Goal: Task Accomplishment & Management: Use online tool/utility

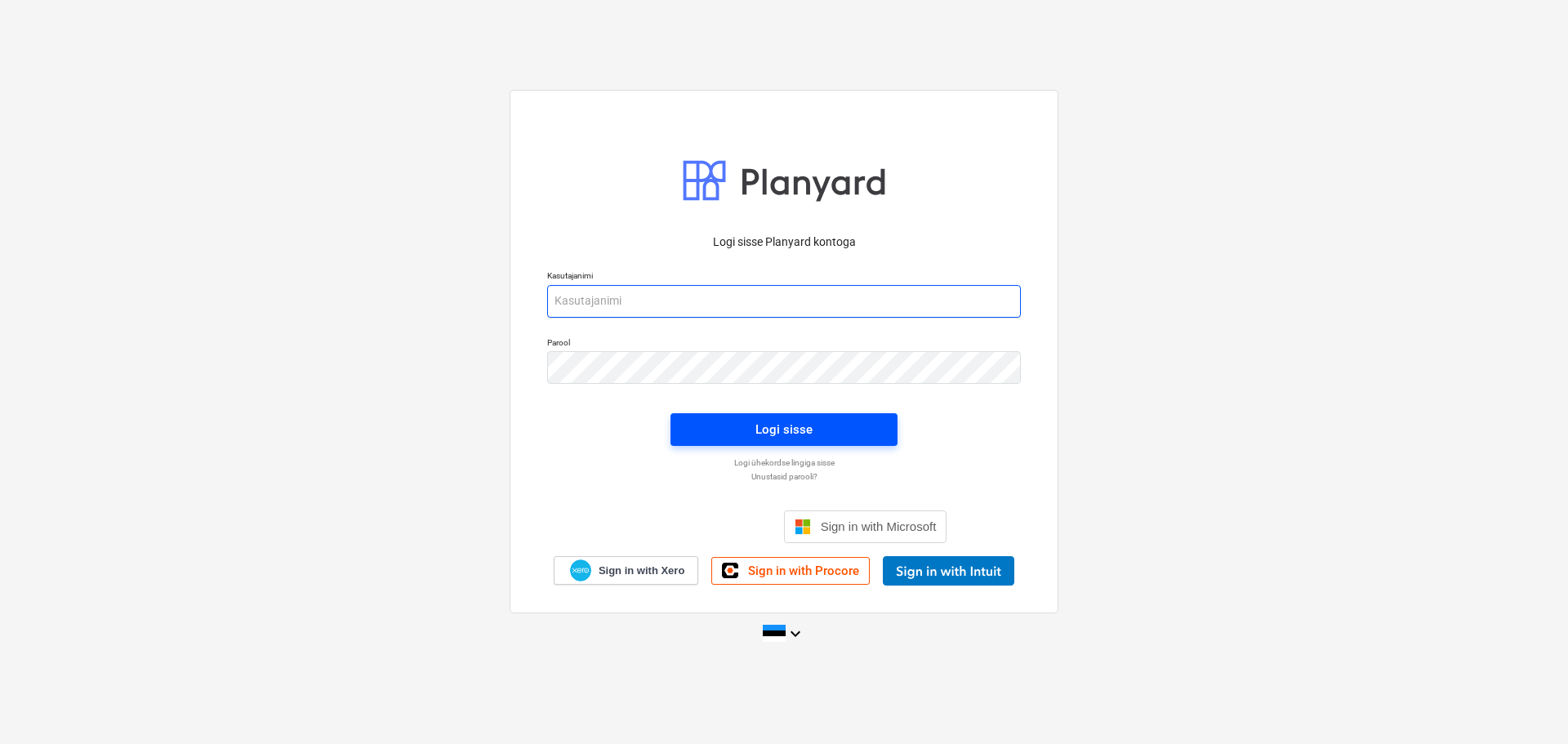
type input "[EMAIL_ADDRESS][DOMAIN_NAME]"
click at [790, 416] on button "Logi sisse" at bounding box center [784, 429] width 227 height 33
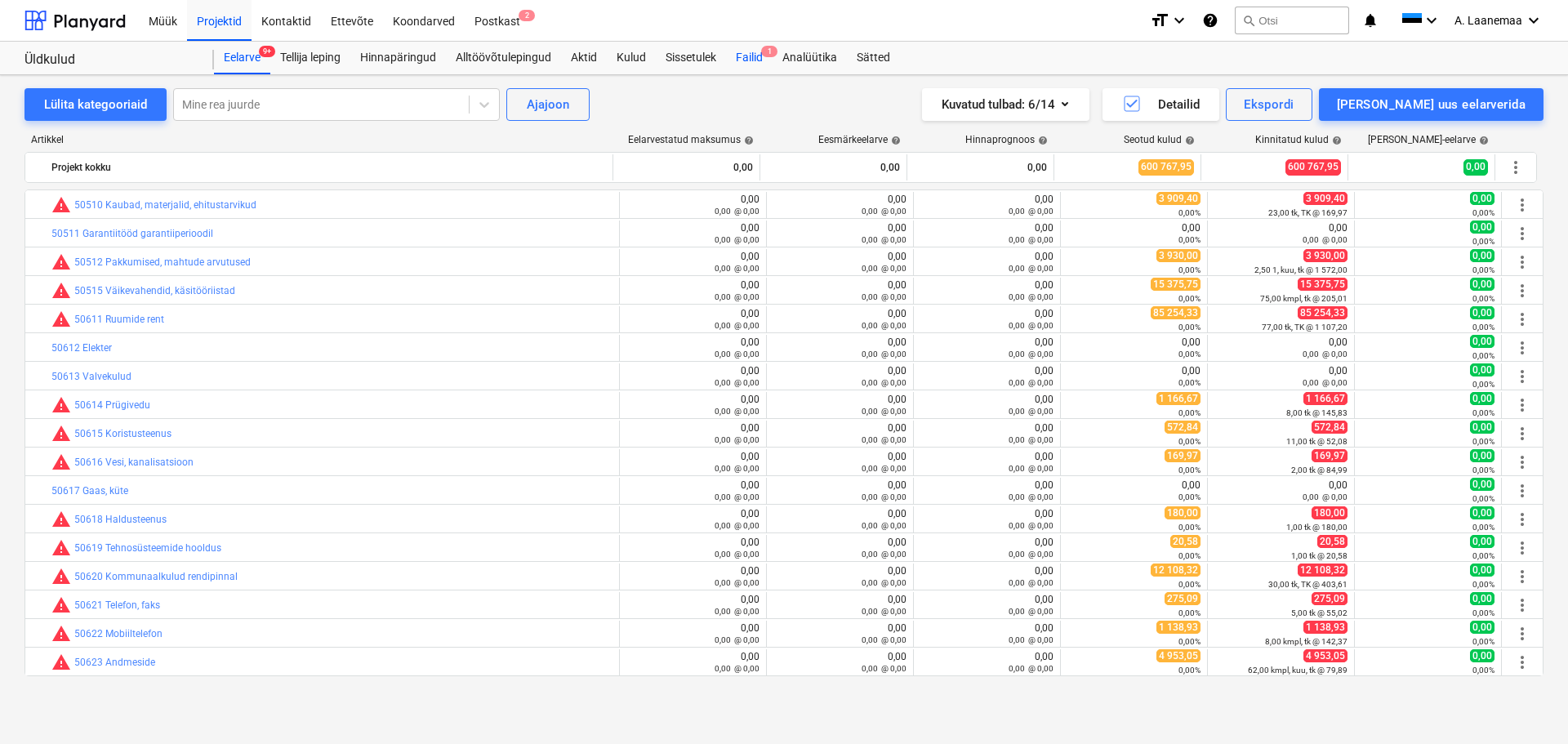
click at [757, 57] on div "Failid 1" at bounding box center [750, 58] width 47 height 33
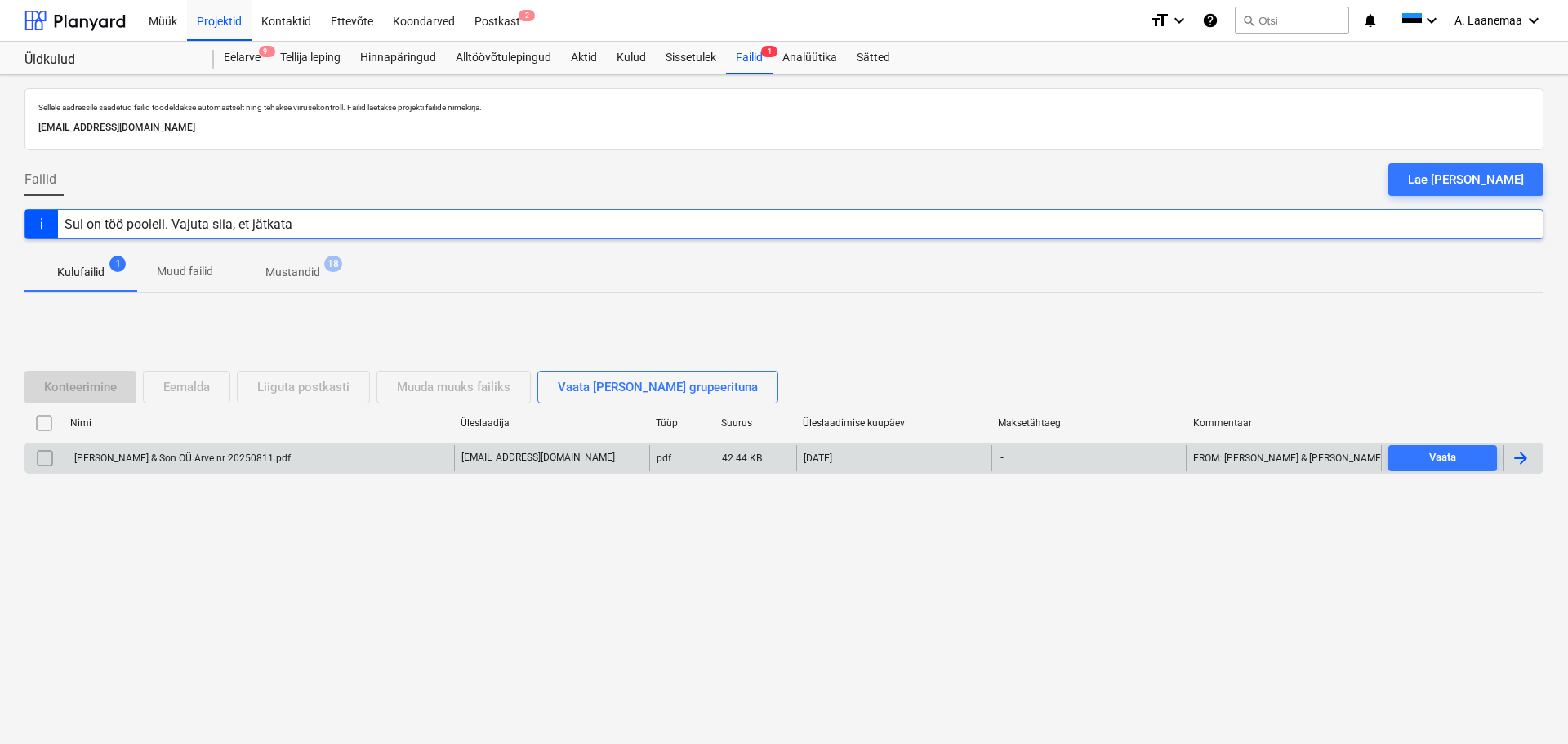
click at [146, 455] on div "[PERSON_NAME] & Son OÜ Arve nr 20250811.pdf" at bounding box center [181, 458] width 219 height 11
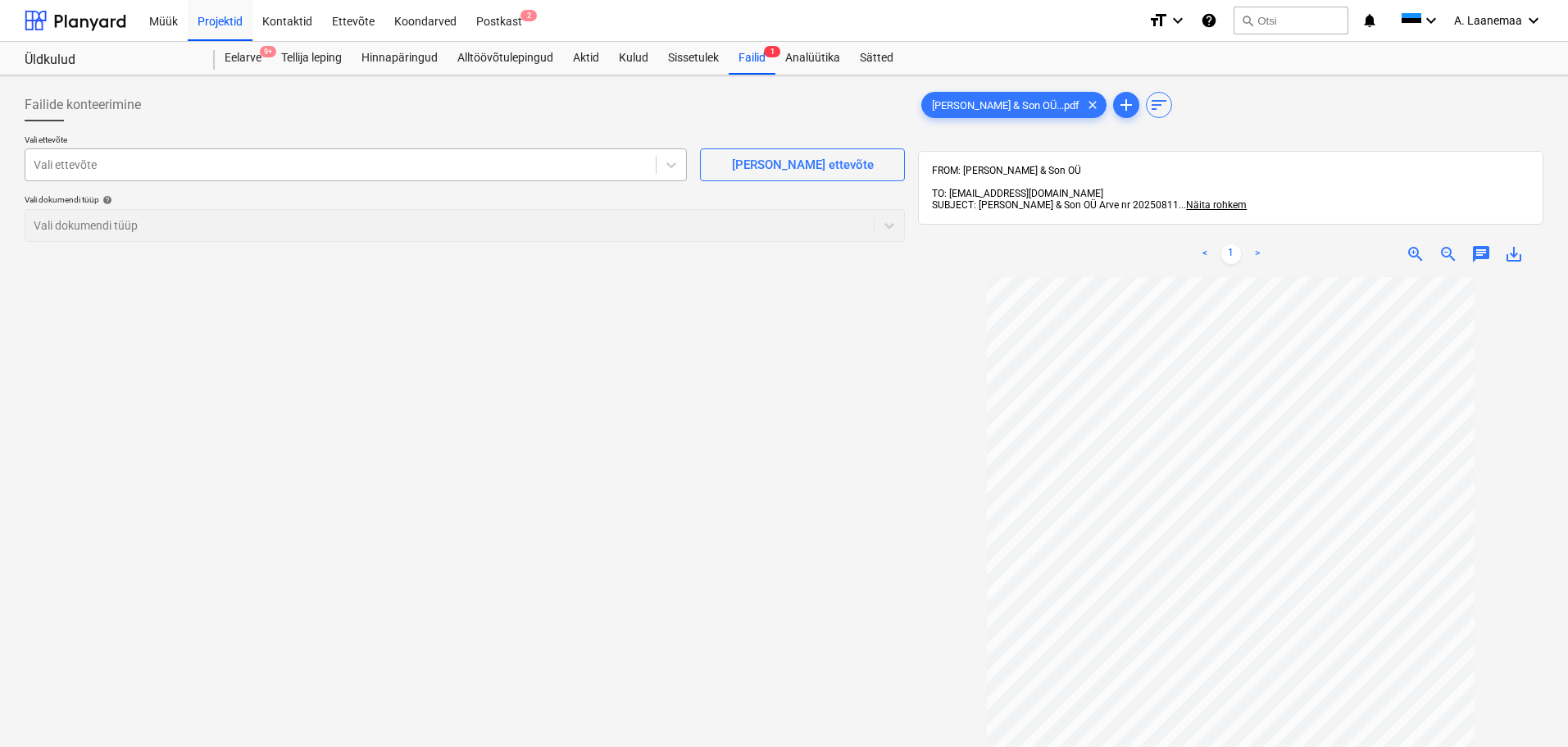
click at [77, 167] on div at bounding box center [340, 165] width 614 height 16
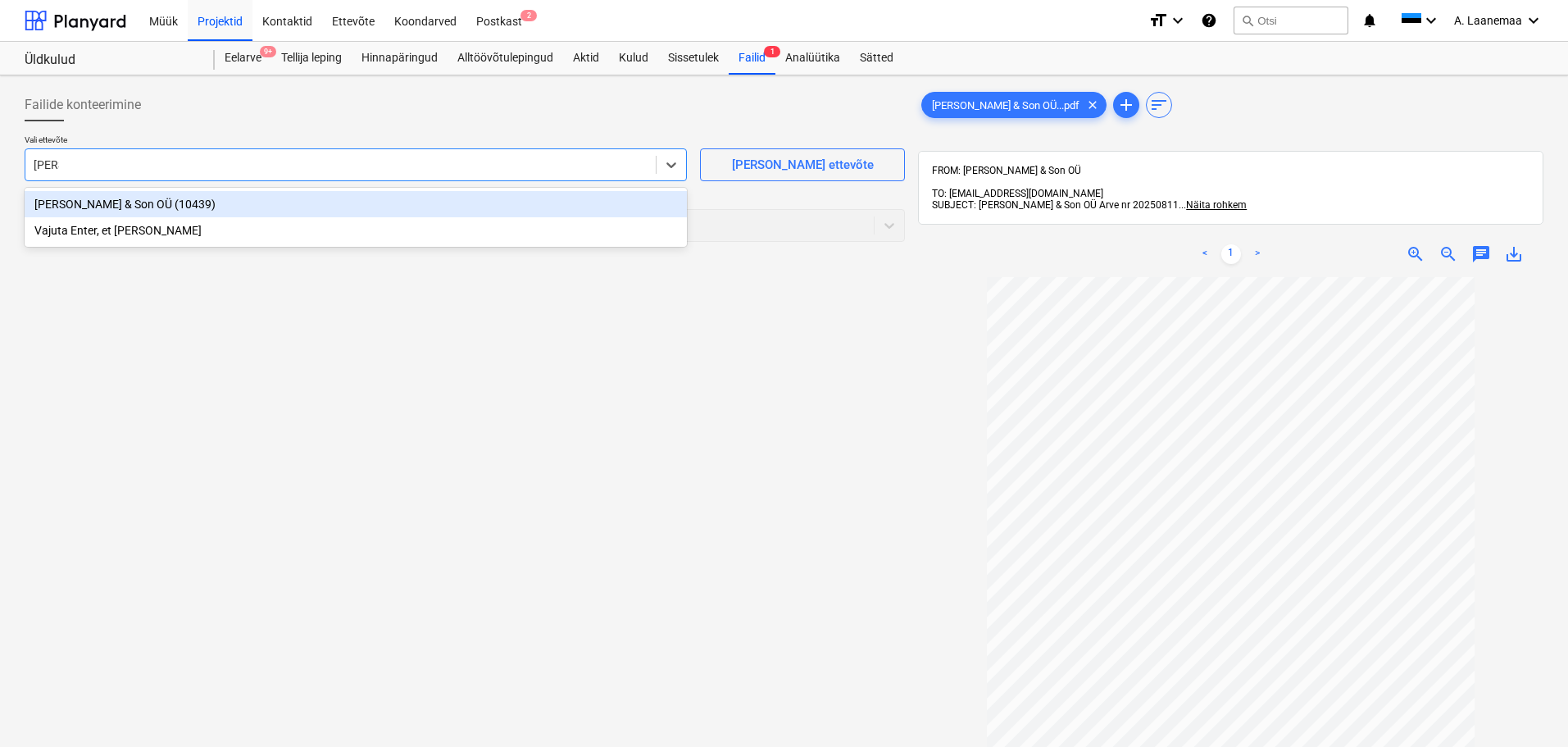
type input "[PERSON_NAME]"
click at [82, 210] on div "[PERSON_NAME] & Son OÜ (10439)" at bounding box center [356, 204] width 662 height 26
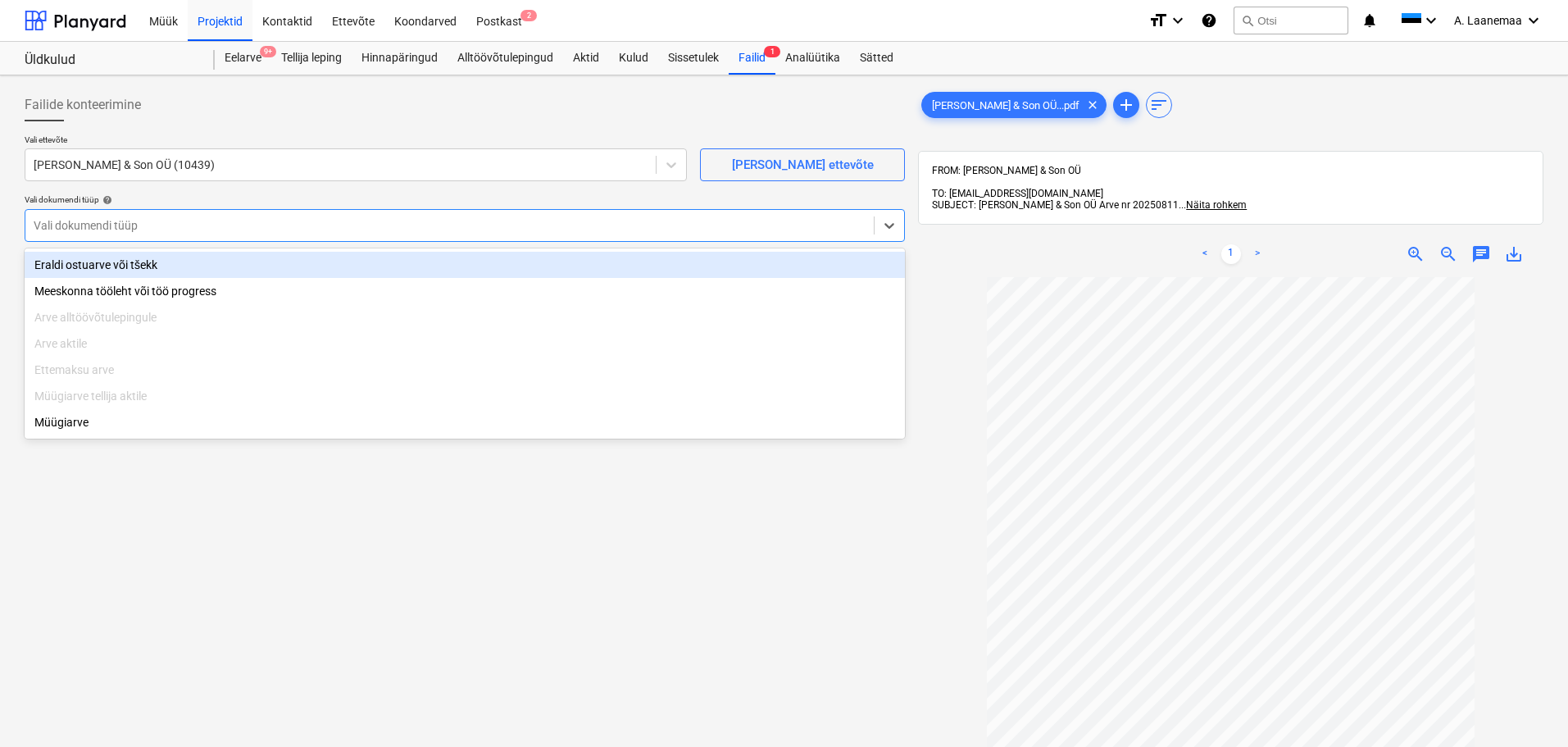
click at [91, 223] on div at bounding box center [450, 226] width 832 height 16
click at [110, 261] on div "Eraldi ostuarve või tšekk" at bounding box center [465, 265] width 881 height 26
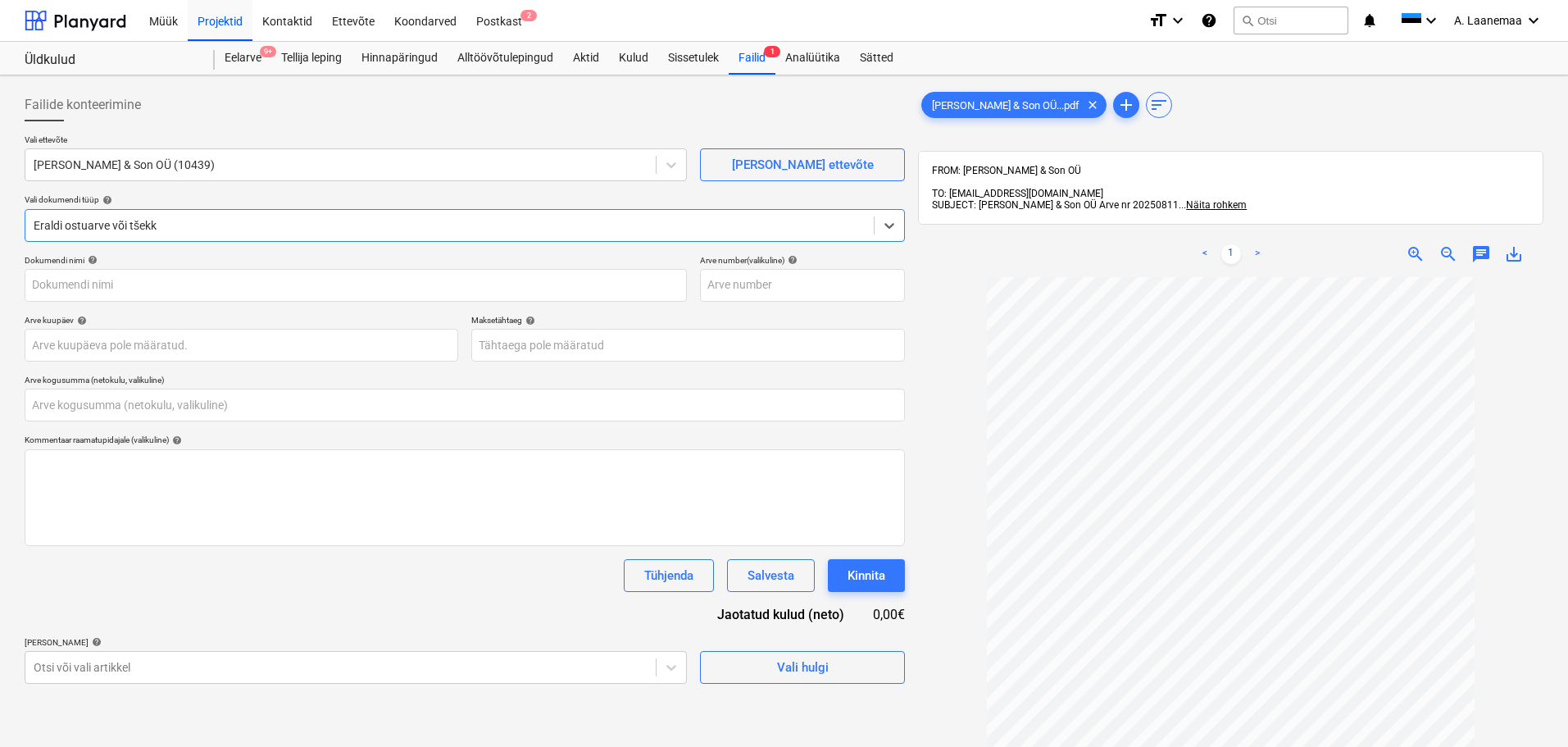
type input "[PERSON_NAME] & Son OÜ Arve nr 20250811.pdf"
type input "0,00"
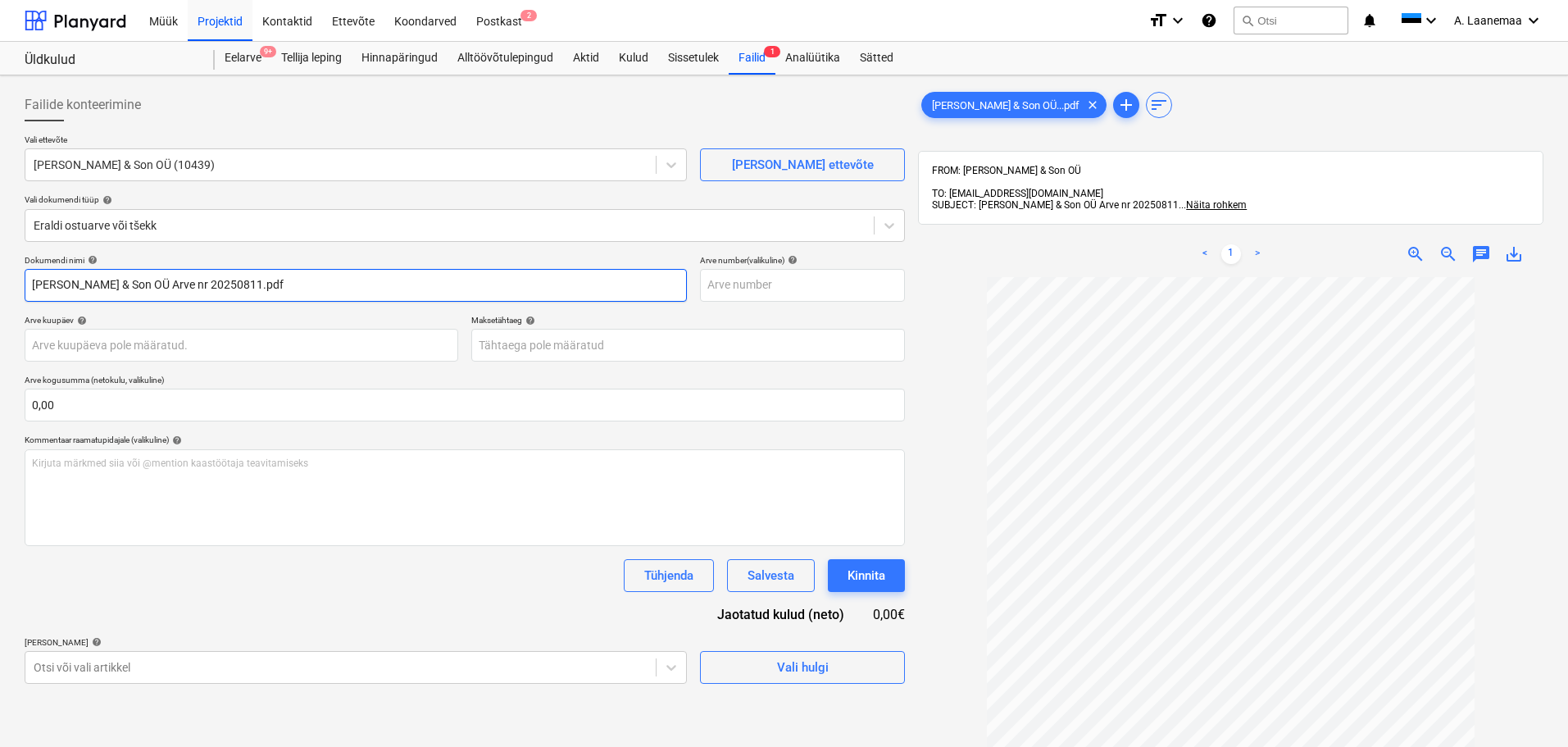
click at [255, 283] on input "[PERSON_NAME] & Son OÜ Arve nr 20250811.pdf" at bounding box center [356, 285] width 662 height 33
type input "20250811"
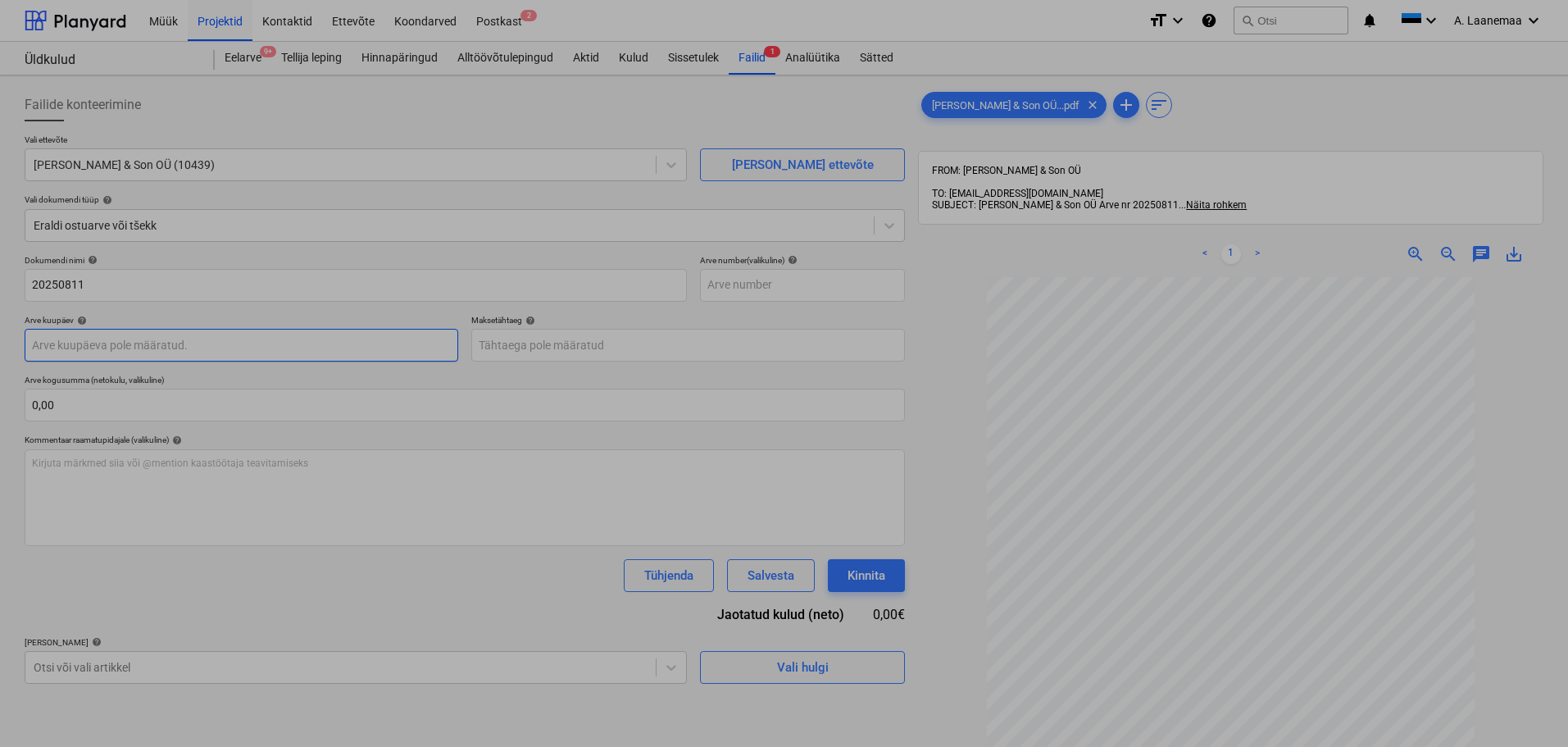
click at [191, 347] on body "Müük Projektid Kontaktid Ettevõte Koondarved Postkast 2 format_size keyboard_ar…" at bounding box center [784, 374] width 1568 height 747
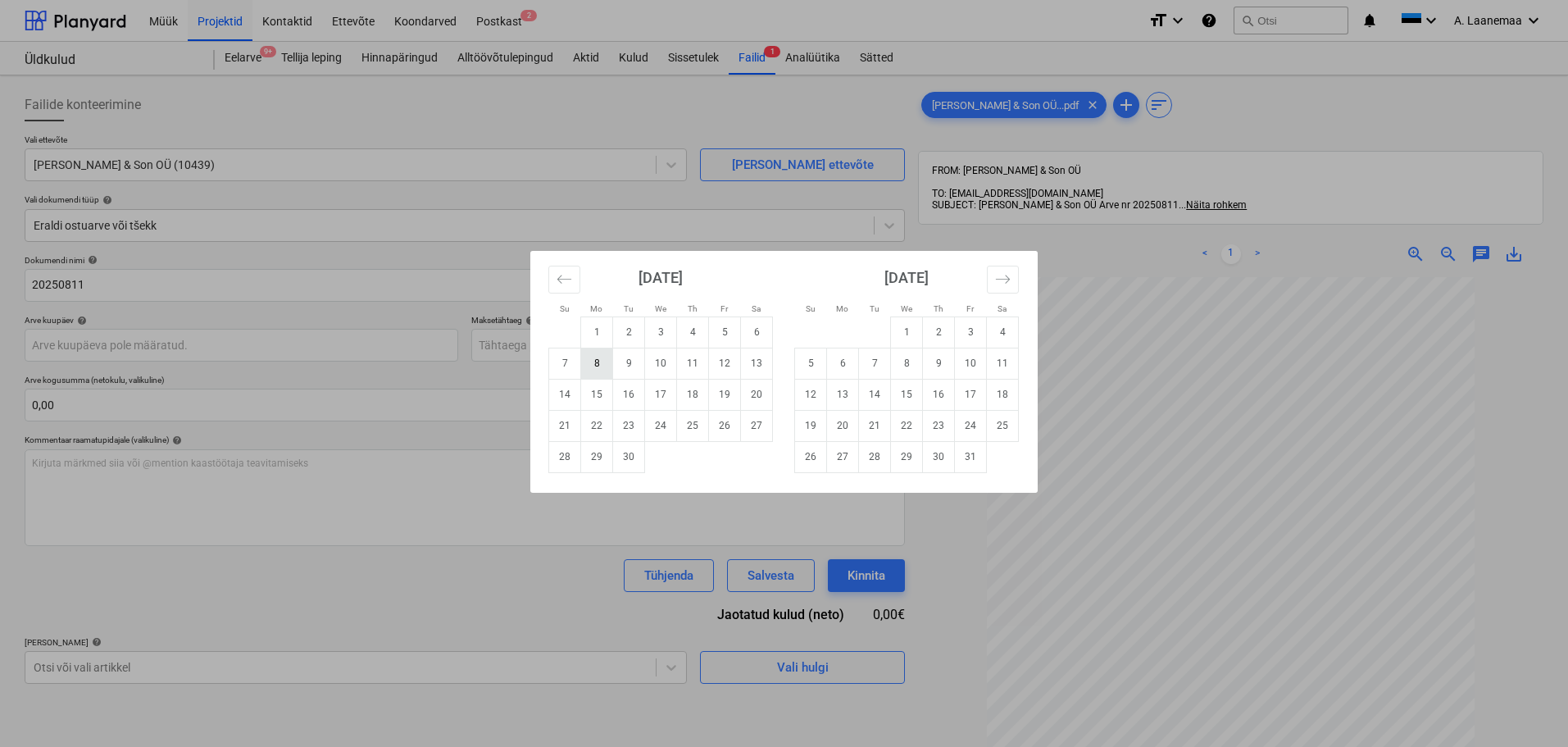
click at [593, 379] on td "8" at bounding box center [597, 364] width 32 height 31
type input "[DATE]"
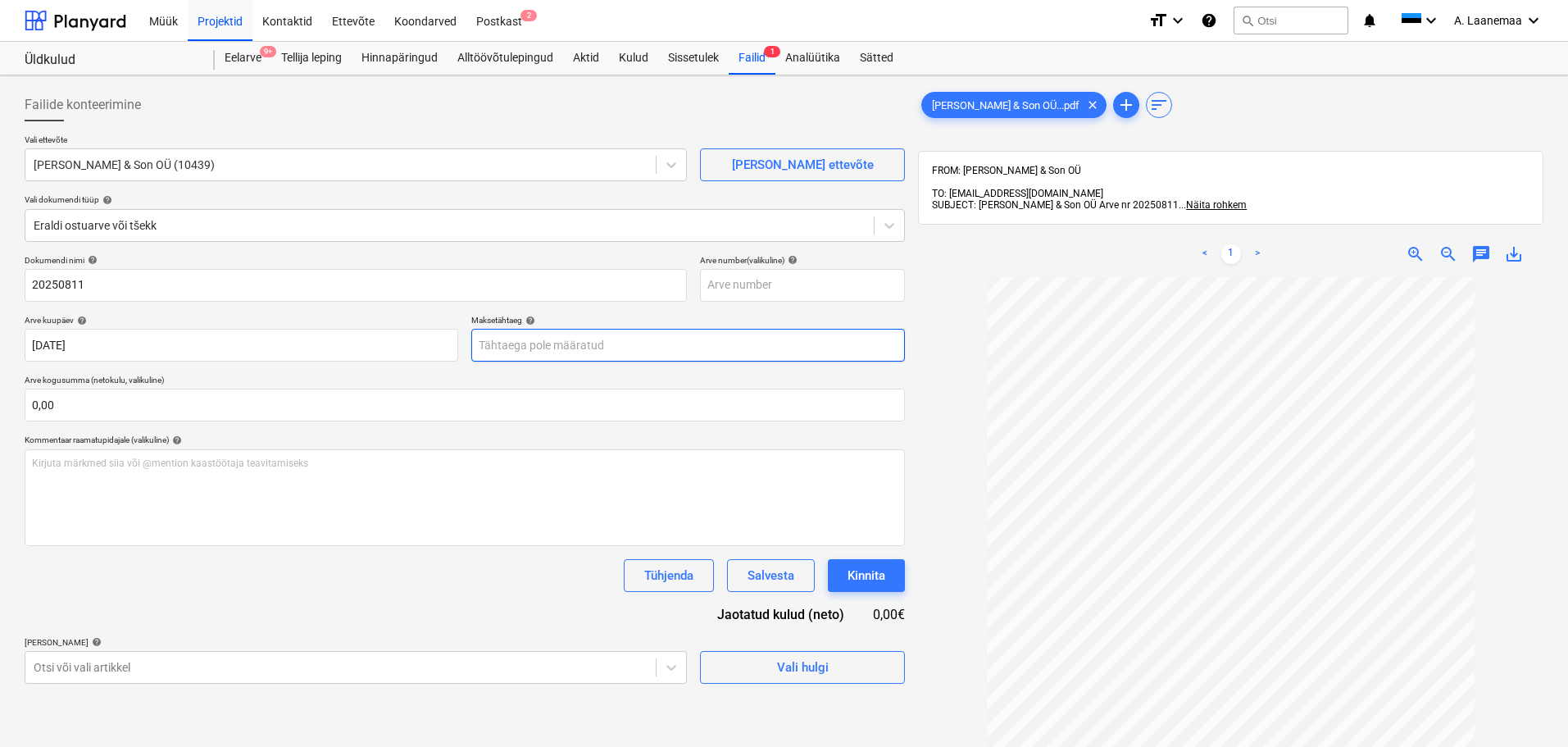
click at [579, 346] on body "Müük Projektid Kontaktid Ettevõte Koondarved Postkast 2 format_size keyboard_ar…" at bounding box center [784, 374] width 1568 height 747
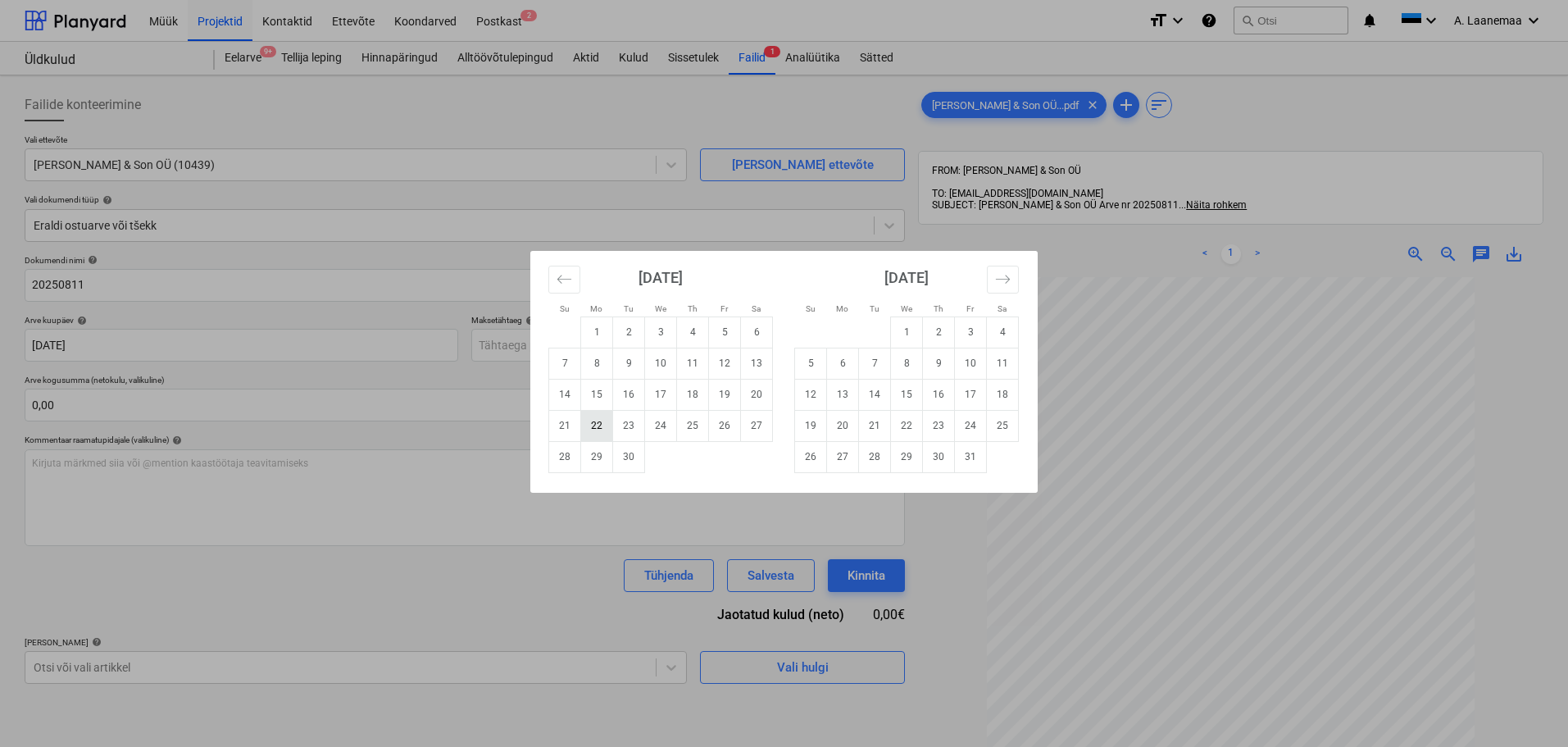
click at [590, 417] on td "22" at bounding box center [597, 425] width 32 height 31
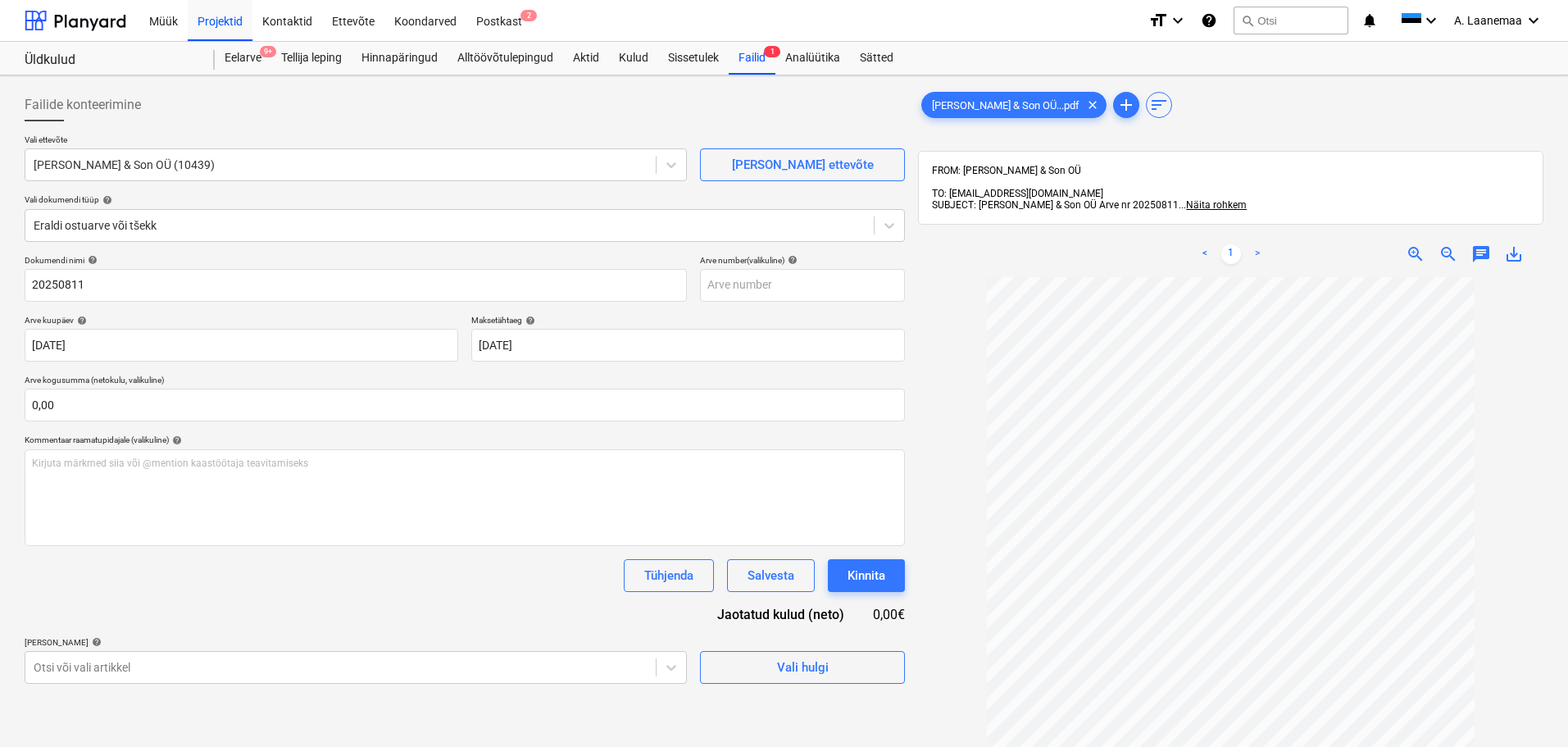
type input "[DATE]"
click at [161, 660] on body "Müük Projektid Kontaktid Ettevõte Koondarved Postkast 2 format_size keyboard_ar…" at bounding box center [784, 374] width 1568 height 747
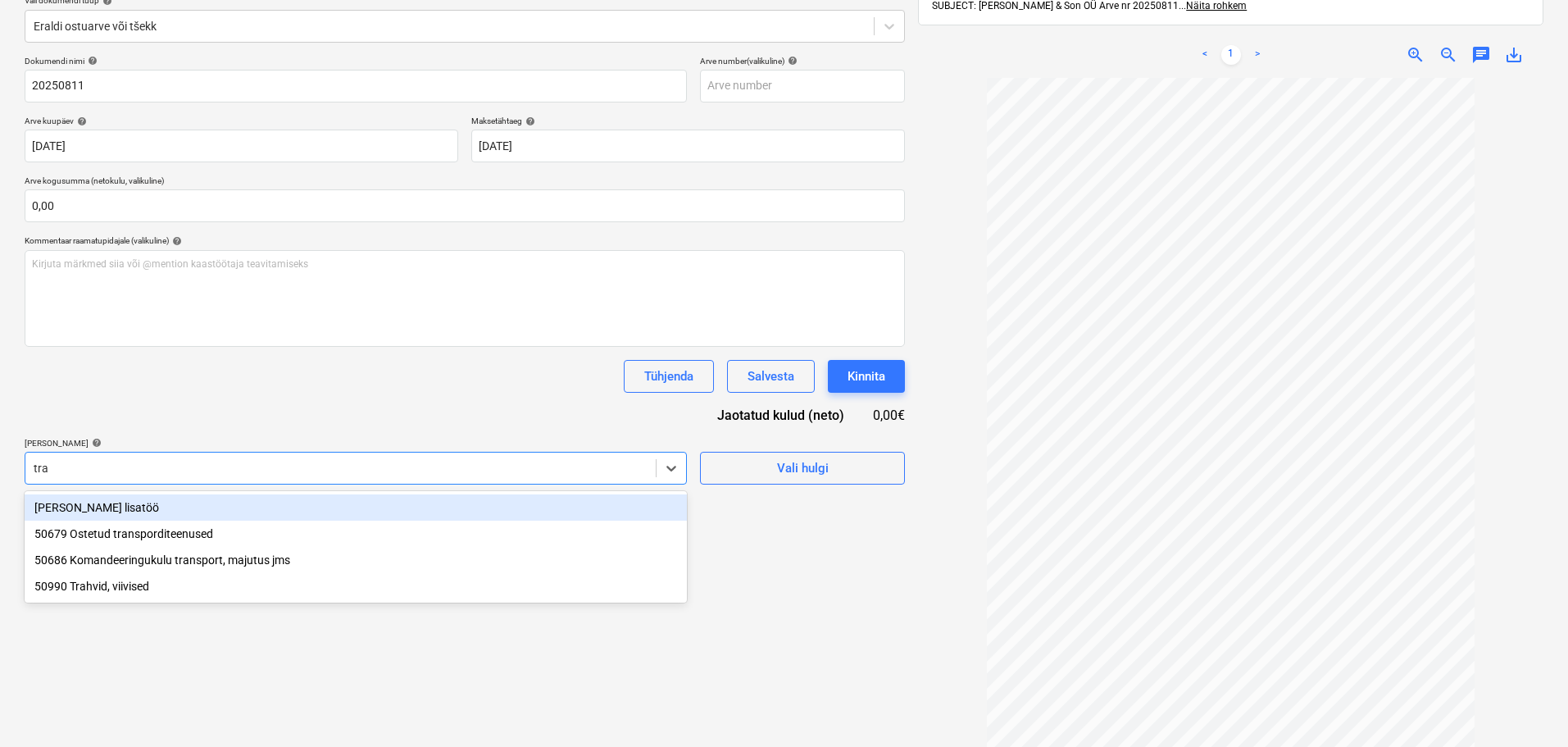
type input "tran"
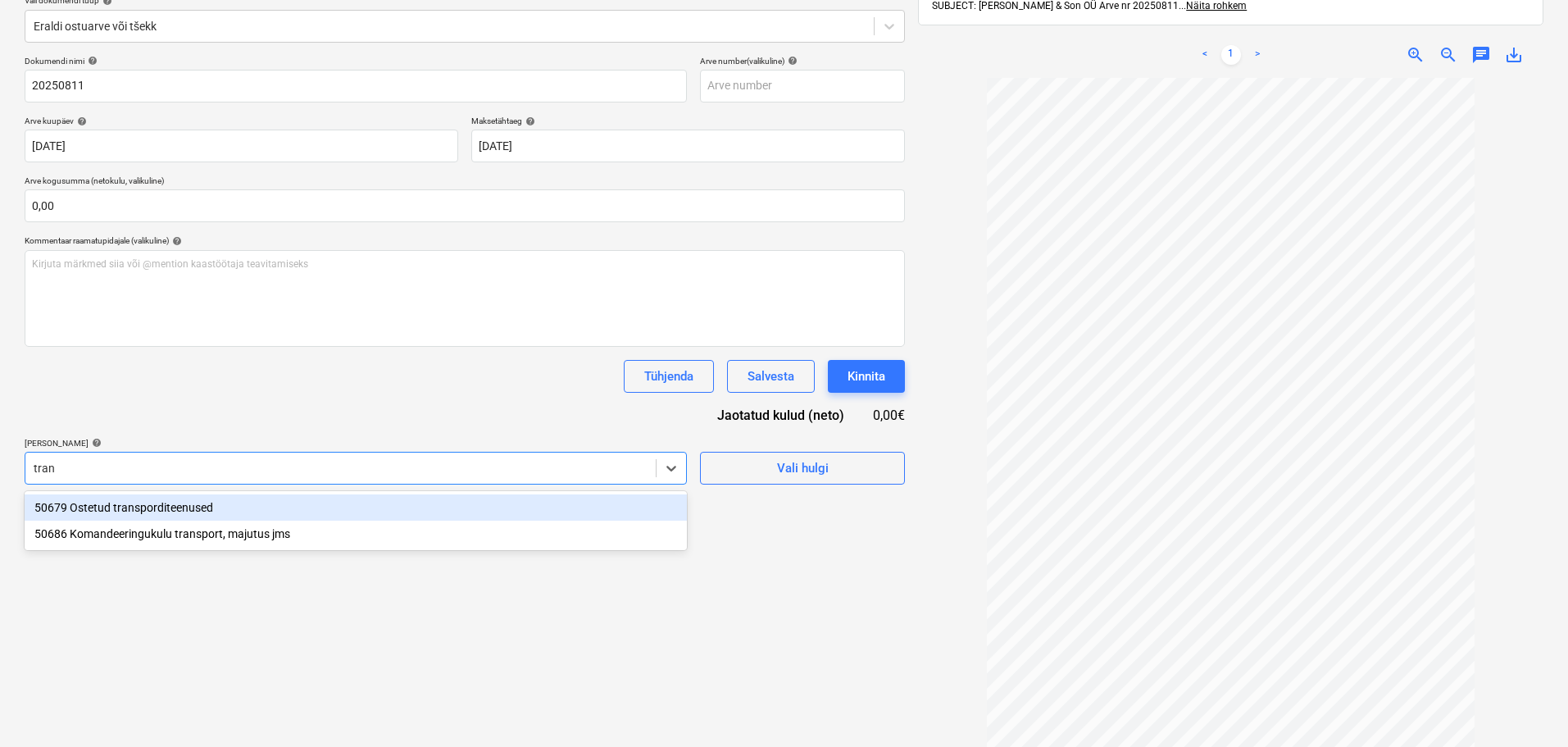
click at [128, 505] on div "50679 Ostetud transporditeenused" at bounding box center [356, 508] width 662 height 26
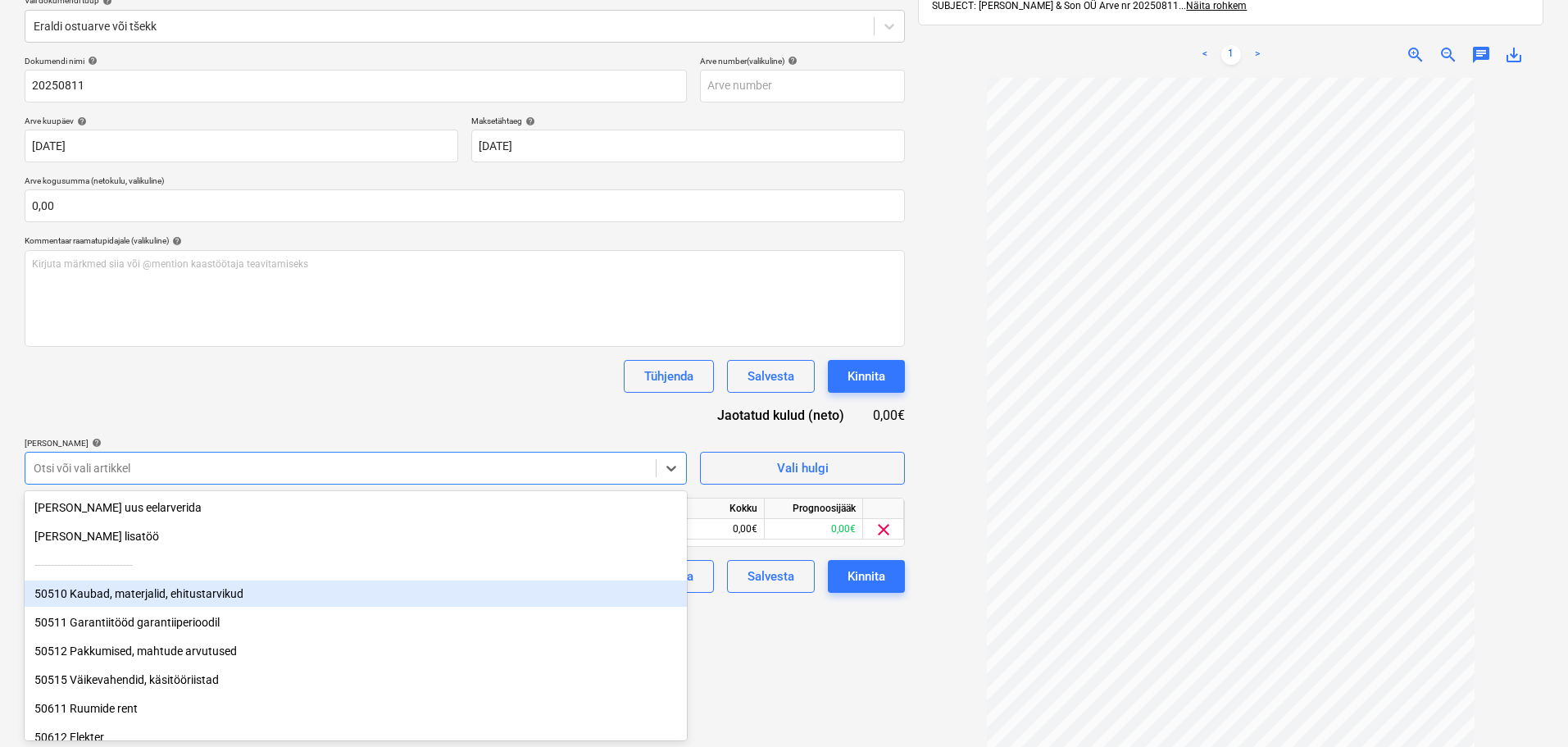
click at [812, 649] on div "Failide konteerimine Vali ettevõte [PERSON_NAME] & Son OÜ (10439) [PERSON_NAME]…" at bounding box center [465, 334] width 894 height 903
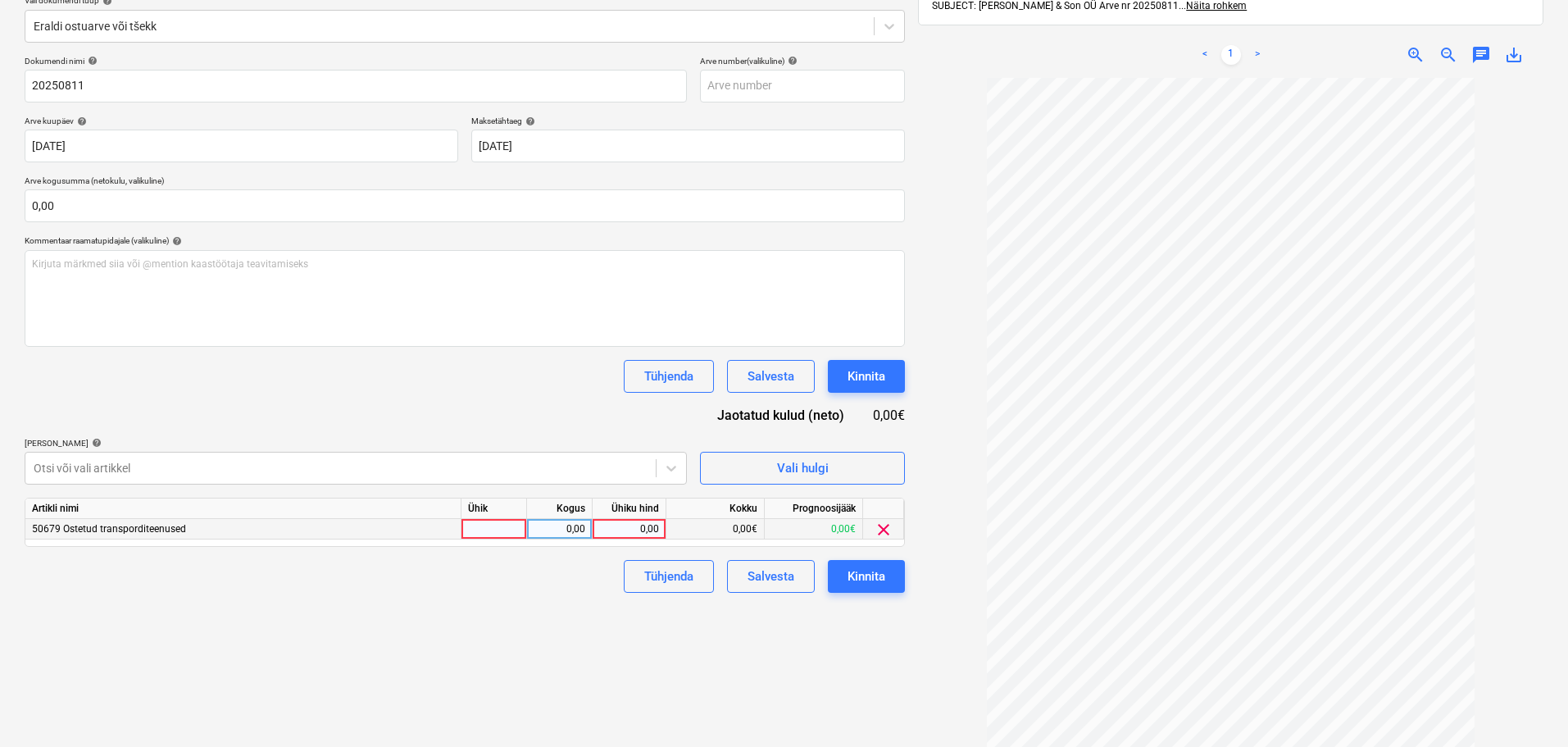
click at [632, 531] on div "0,00" at bounding box center [629, 529] width 60 height 21
type input "346,16"
click at [873, 569] on div "Kinnita" at bounding box center [867, 577] width 38 height 21
